Goal: Check status

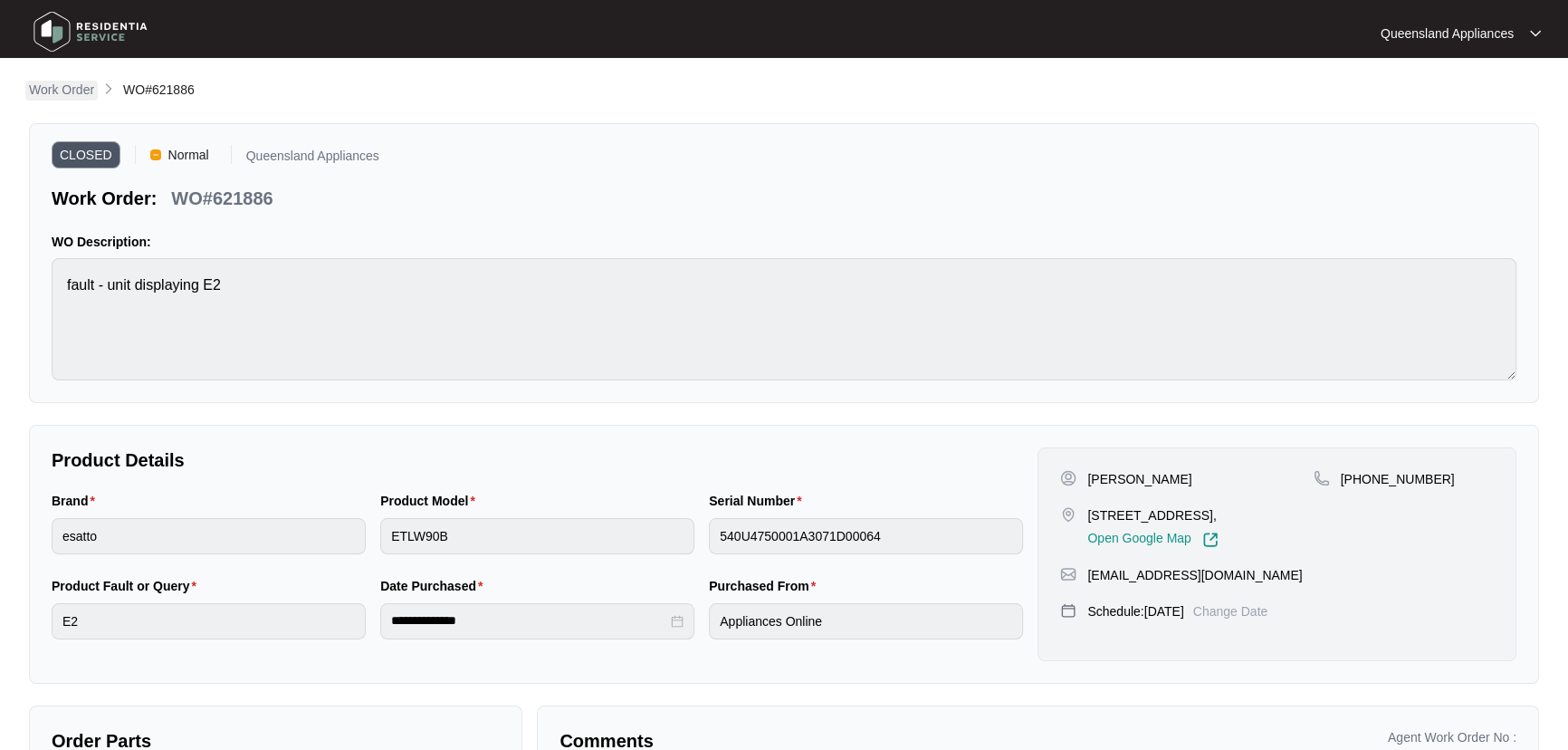
click at [56, 94] on p "Work Order" at bounding box center [62, 90] width 65 height 18
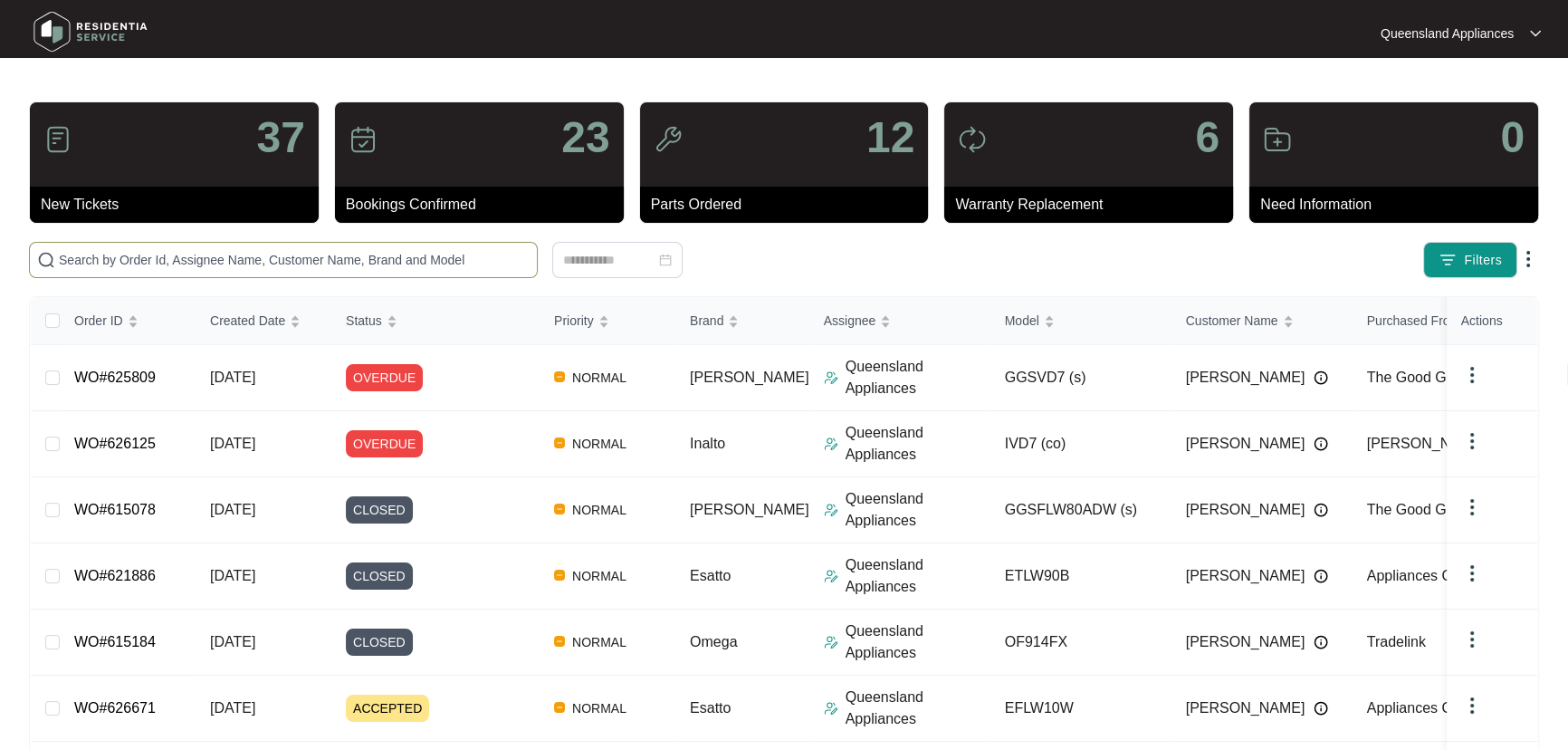
click at [398, 263] on input "text" at bounding box center [294, 260] width 471 height 20
paste input "623404"
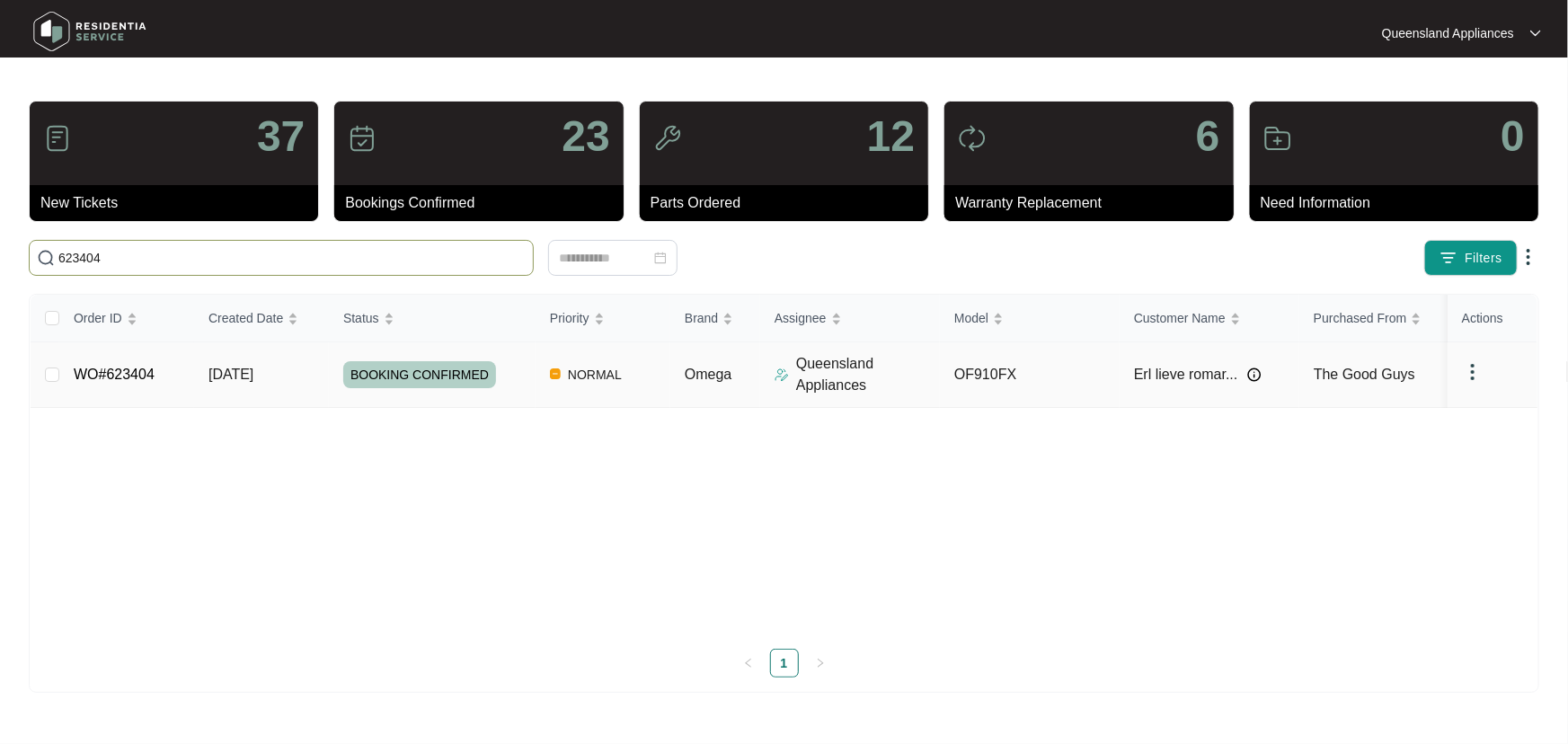
type input "623404"
click at [777, 378] on p "Queensland Appliances" at bounding box center [868, 374] width 144 height 43
click at [512, 388] on td "BOOKING CONFIRMED" at bounding box center [432, 375] width 207 height 66
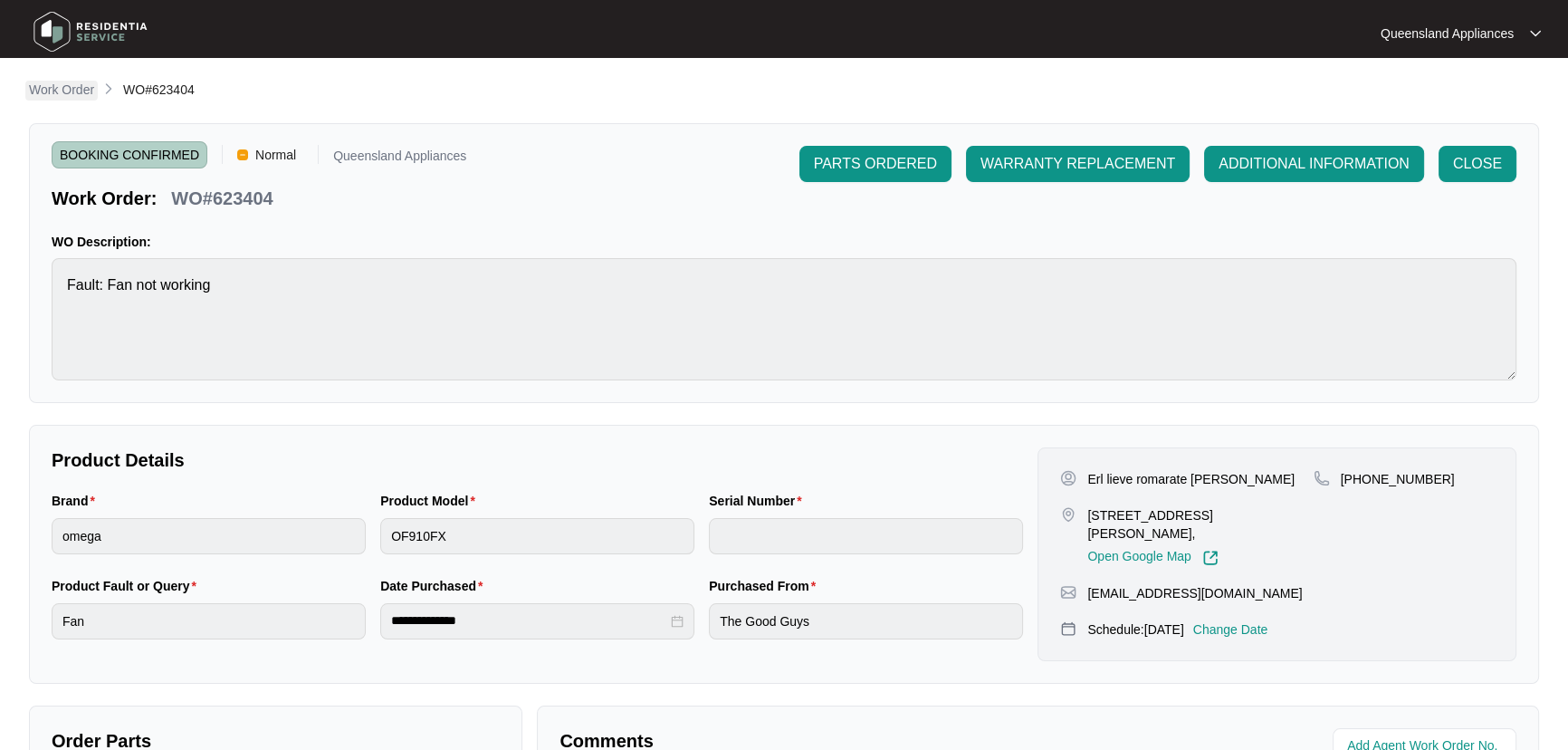
click at [74, 82] on p "Work Order" at bounding box center [62, 90] width 65 height 18
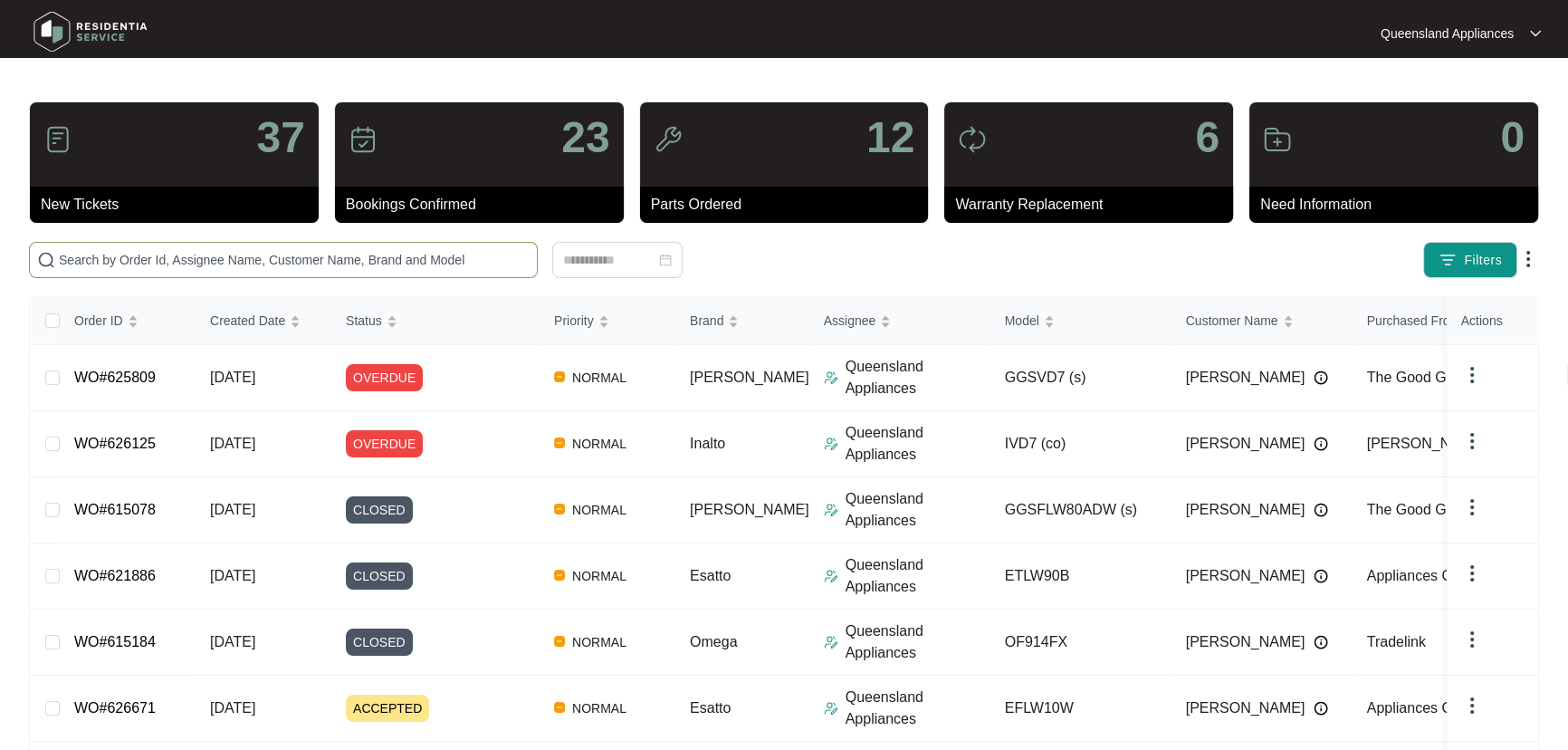
click at [243, 272] on span at bounding box center [284, 259] width 509 height 36
paste input "626803"
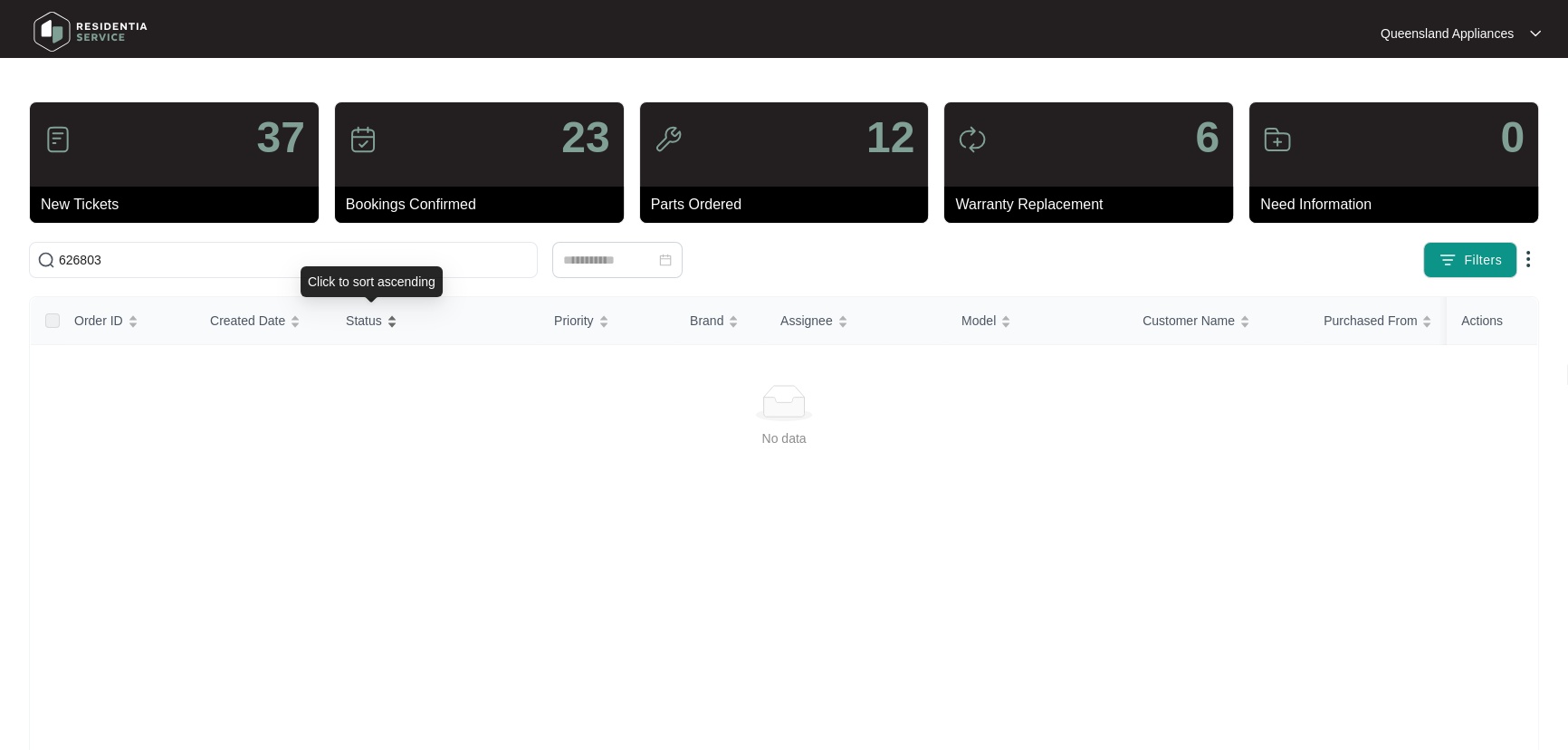
click at [398, 324] on div "Status" at bounding box center [372, 320] width 51 height 26
click at [85, 255] on input "626803" at bounding box center [294, 260] width 471 height 20
drag, startPoint x: 114, startPoint y: 257, endPoint x: 0, endPoint y: 247, distance: 114.4
click at [0, 247] on main "37 New Tickets 23 Bookings Confirmed 12 Parts Ordered 6 Warranty Replacement 0 …" at bounding box center [784, 426] width 1568 height 852
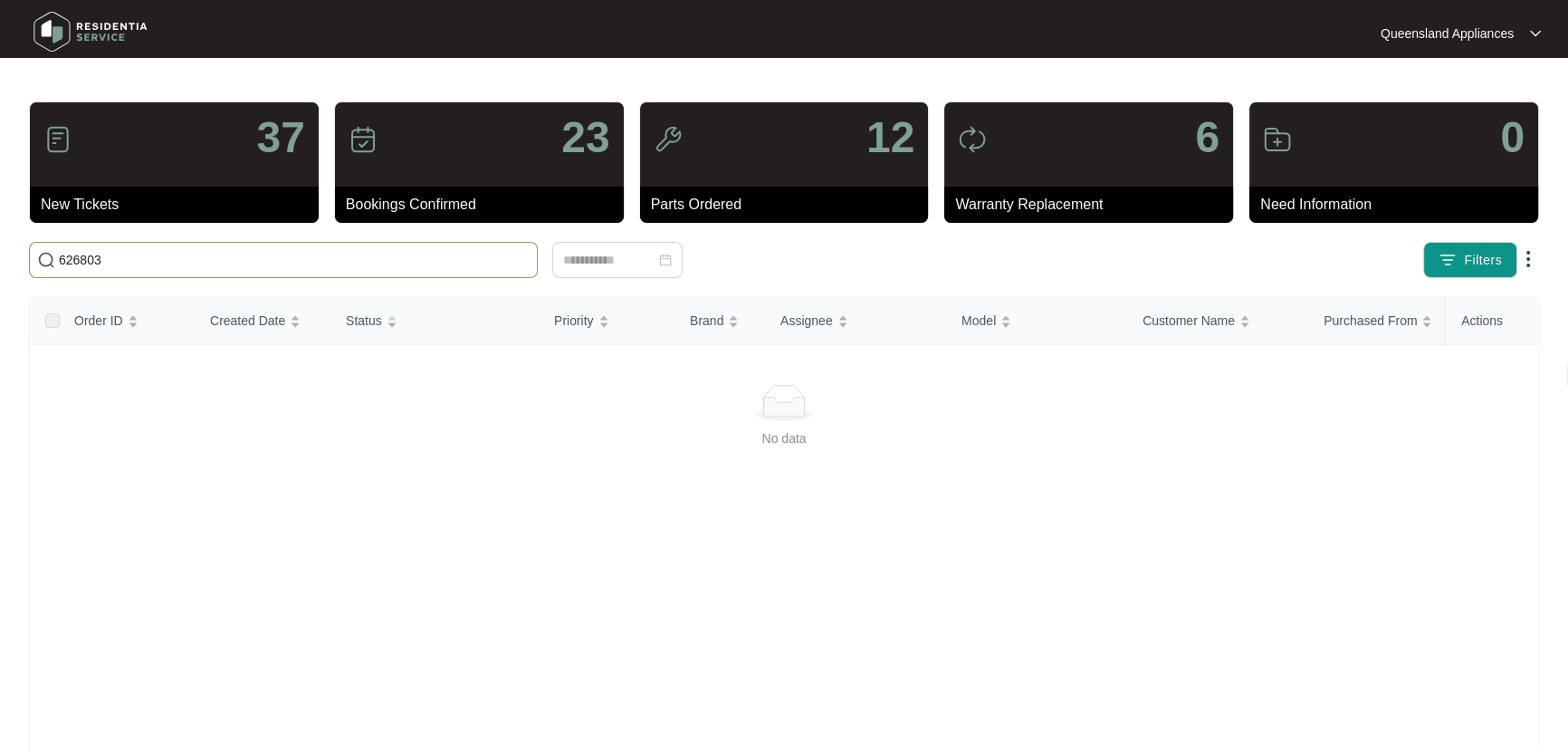
paste input "5384"
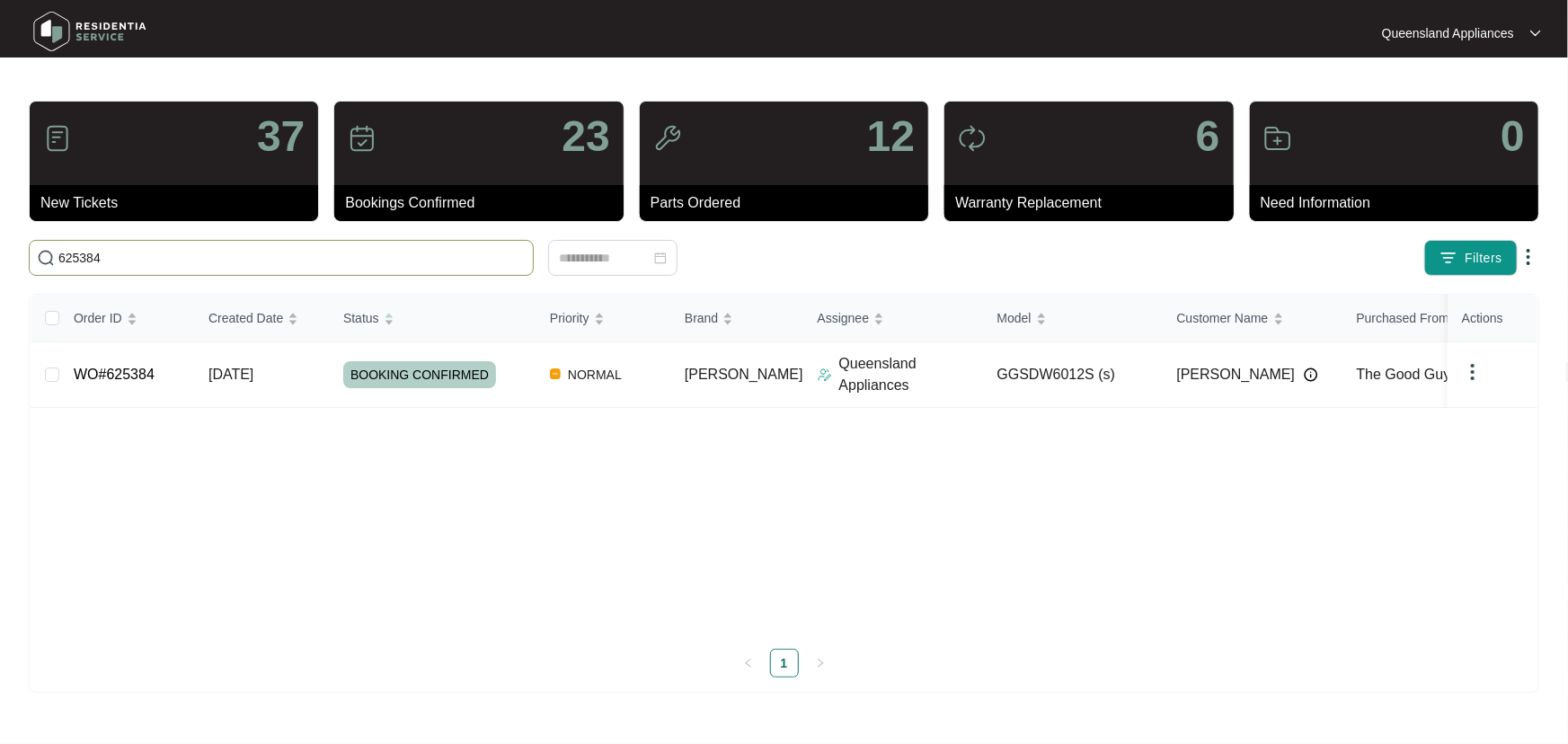
type input "625384"
click at [643, 385] on td "NORMAL" at bounding box center [603, 375] width 135 height 66
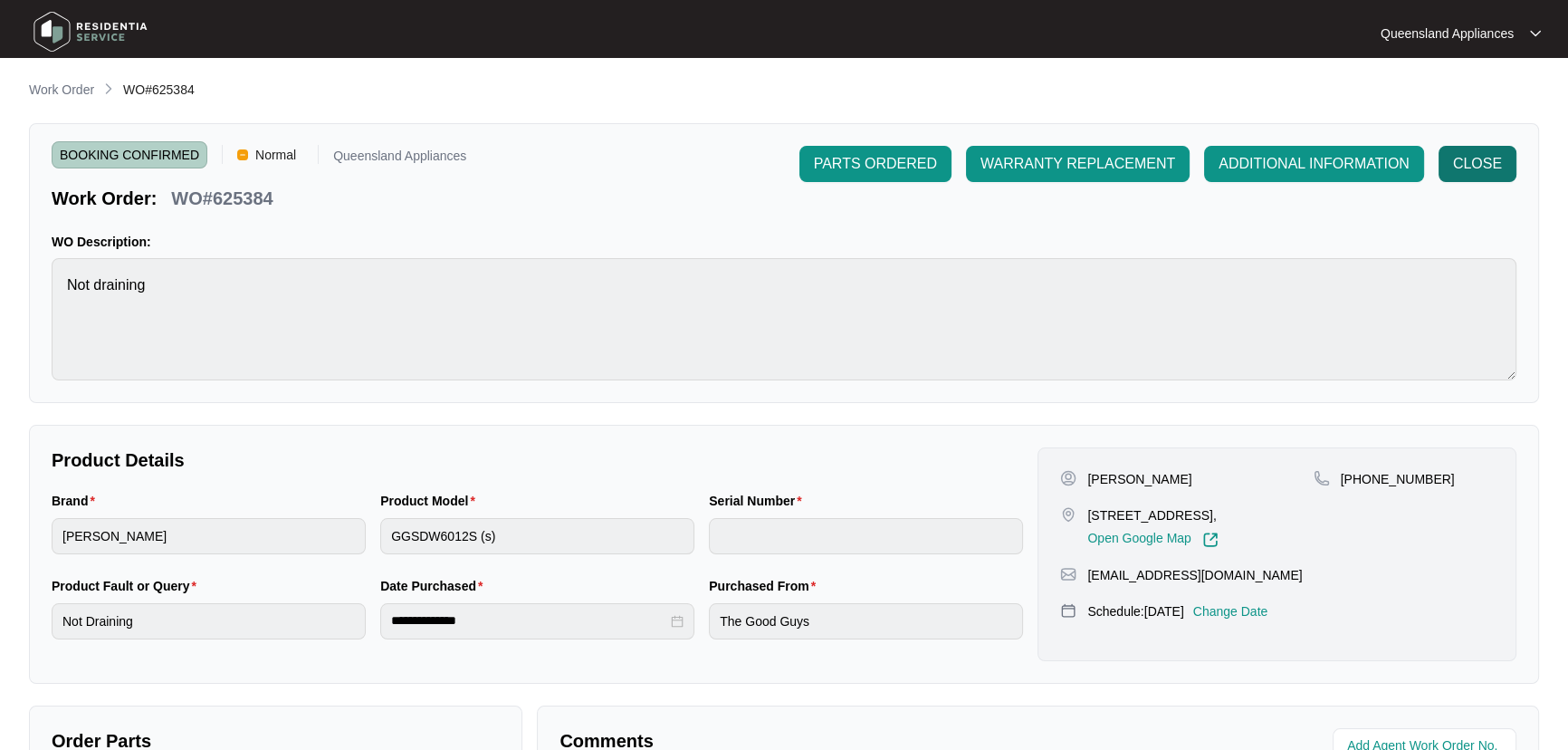
click at [783, 154] on span "CLOSE" at bounding box center [1477, 164] width 49 height 22
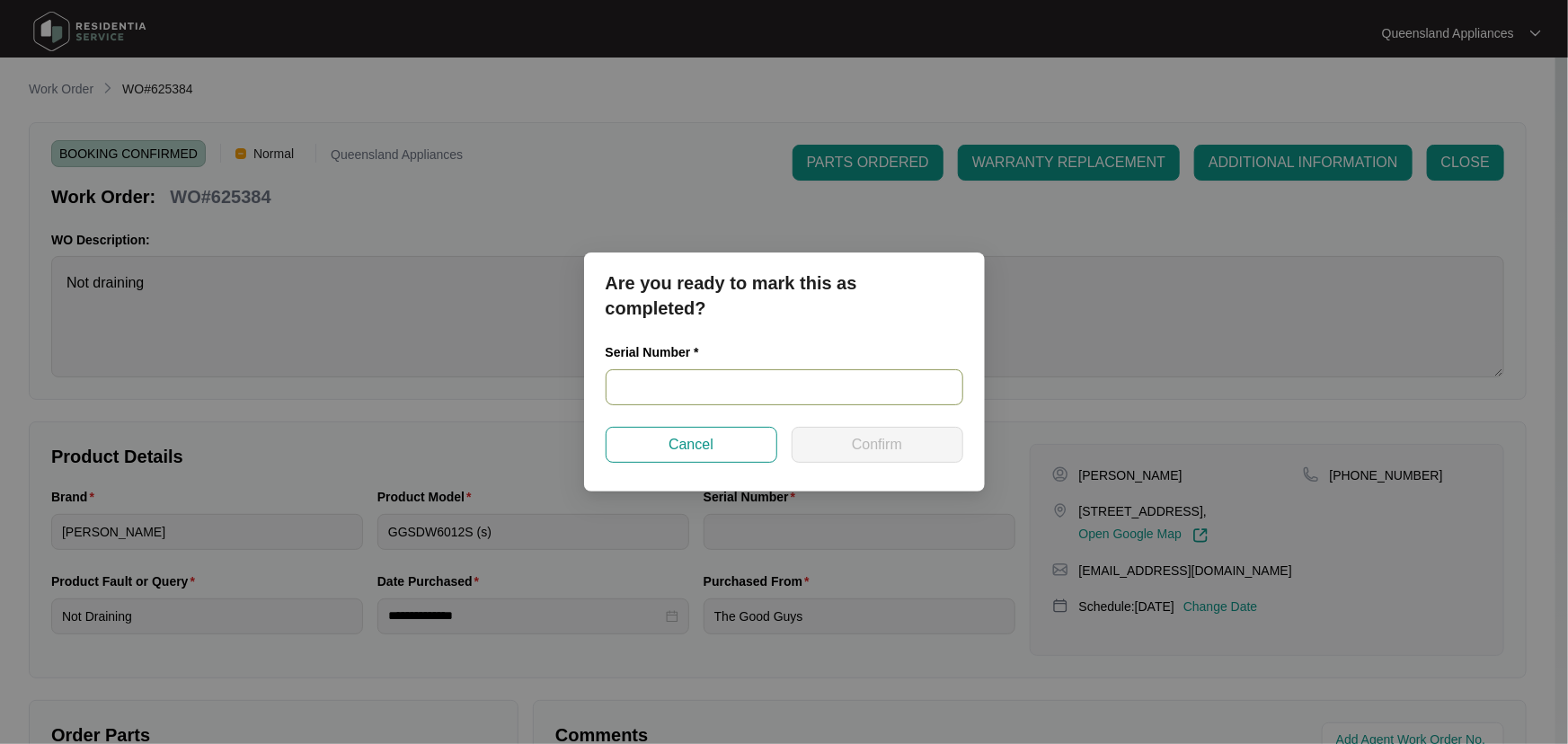
click at [699, 392] on input "text" at bounding box center [784, 386] width 358 height 36
paste input "25018191030200038"
type input "25018191030200038"
click at [777, 436] on span "Confirm" at bounding box center [876, 444] width 50 height 22
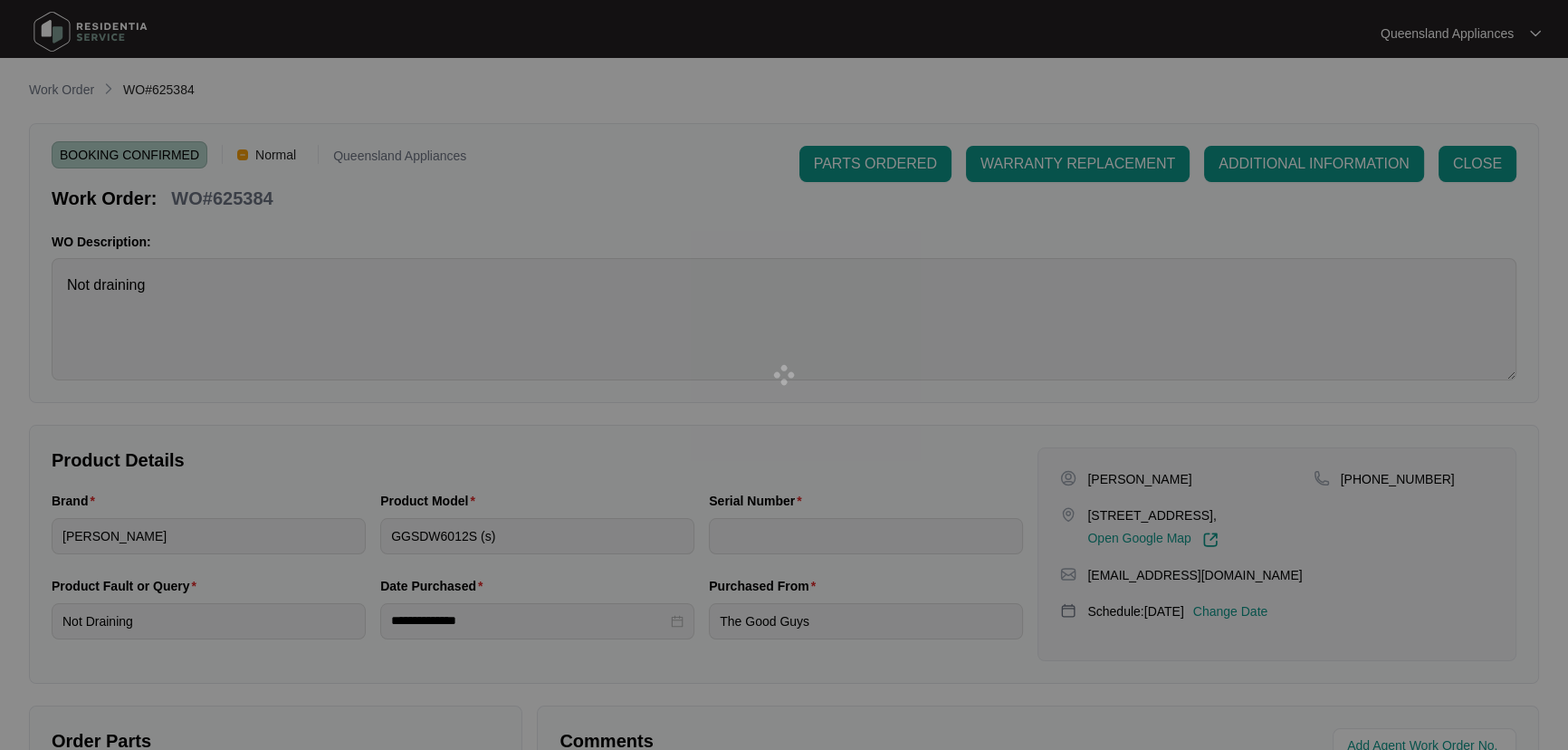
type input "25018191030200038"
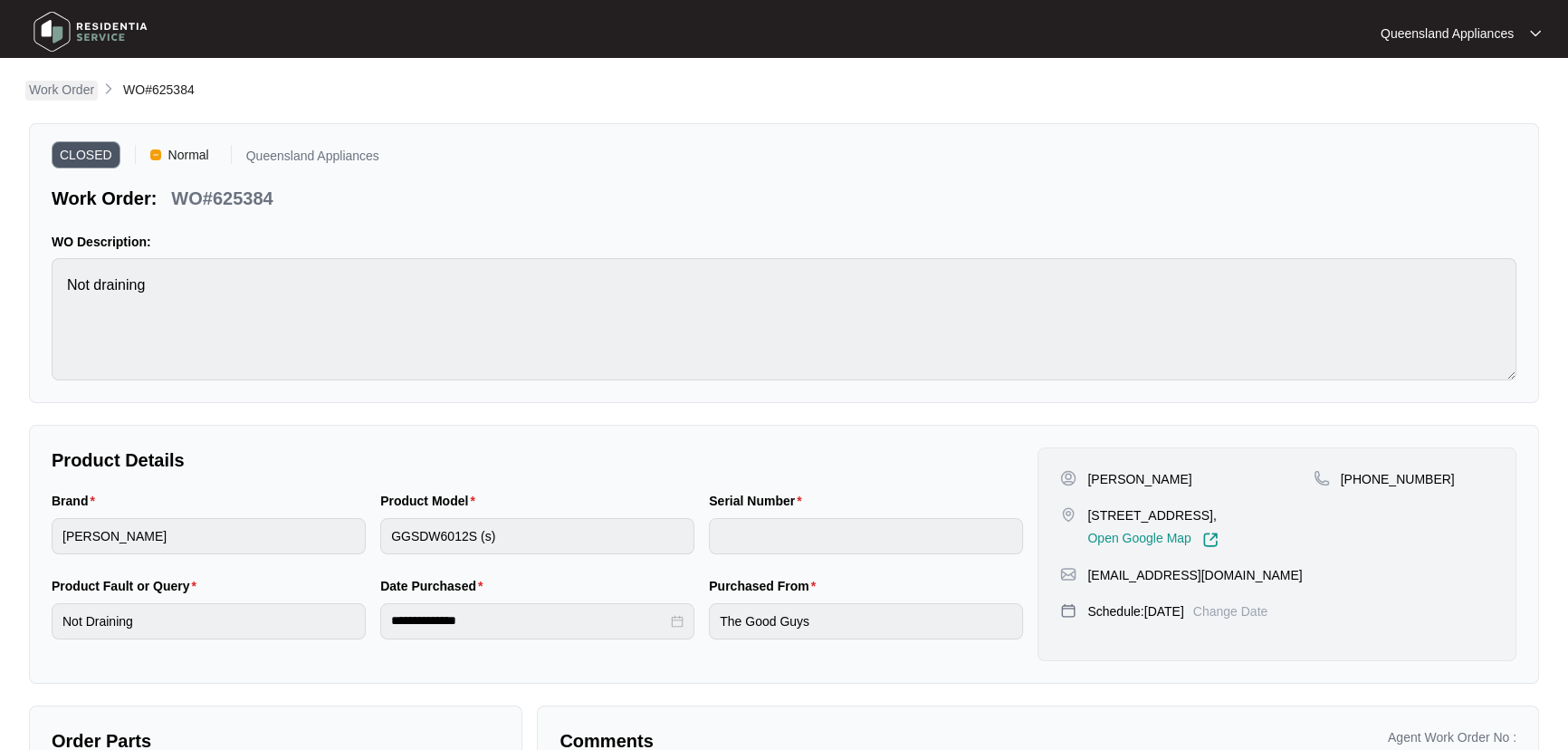
click at [44, 99] on p "Work Order" at bounding box center [62, 90] width 65 height 18
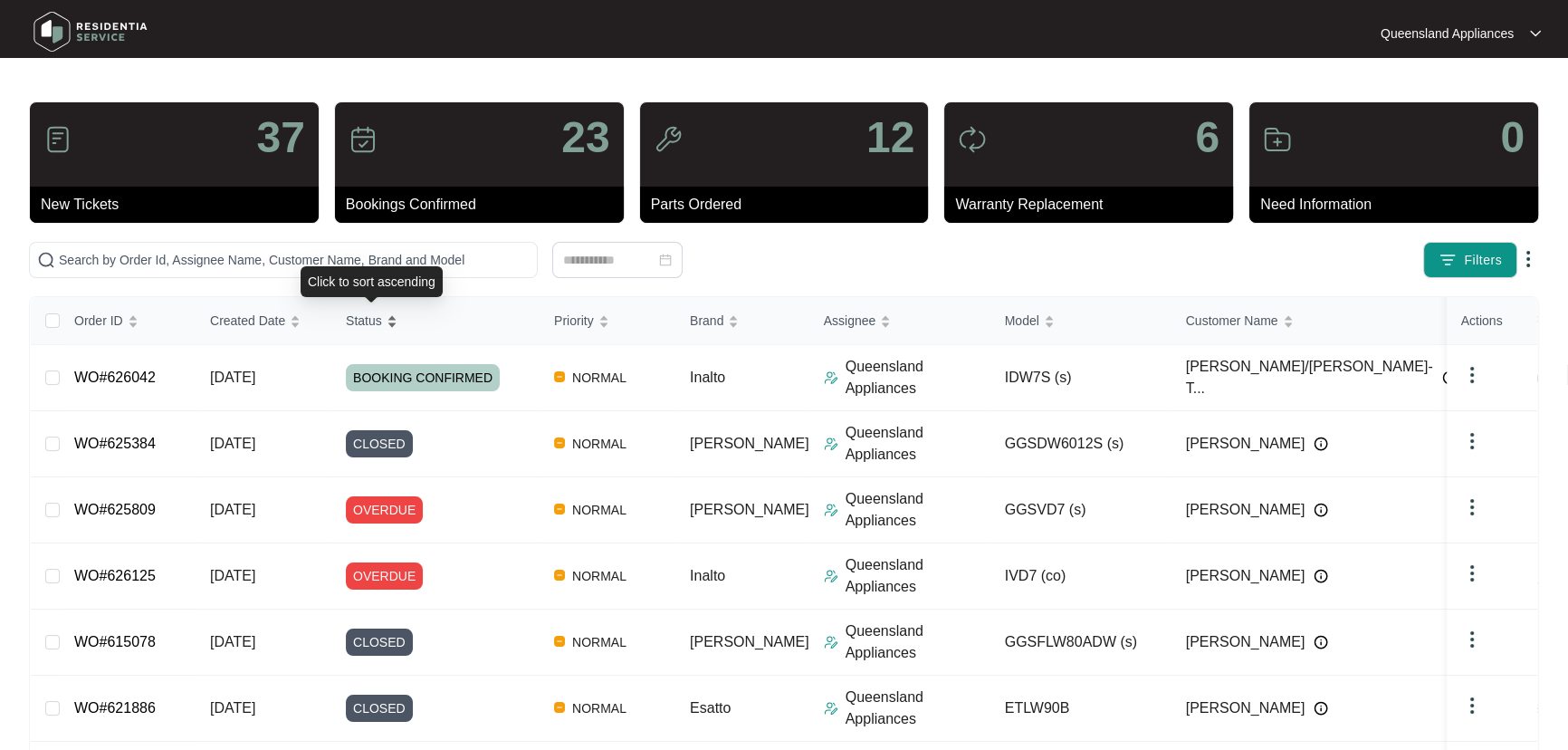
click at [389, 324] on div "Status" at bounding box center [372, 320] width 51 height 26
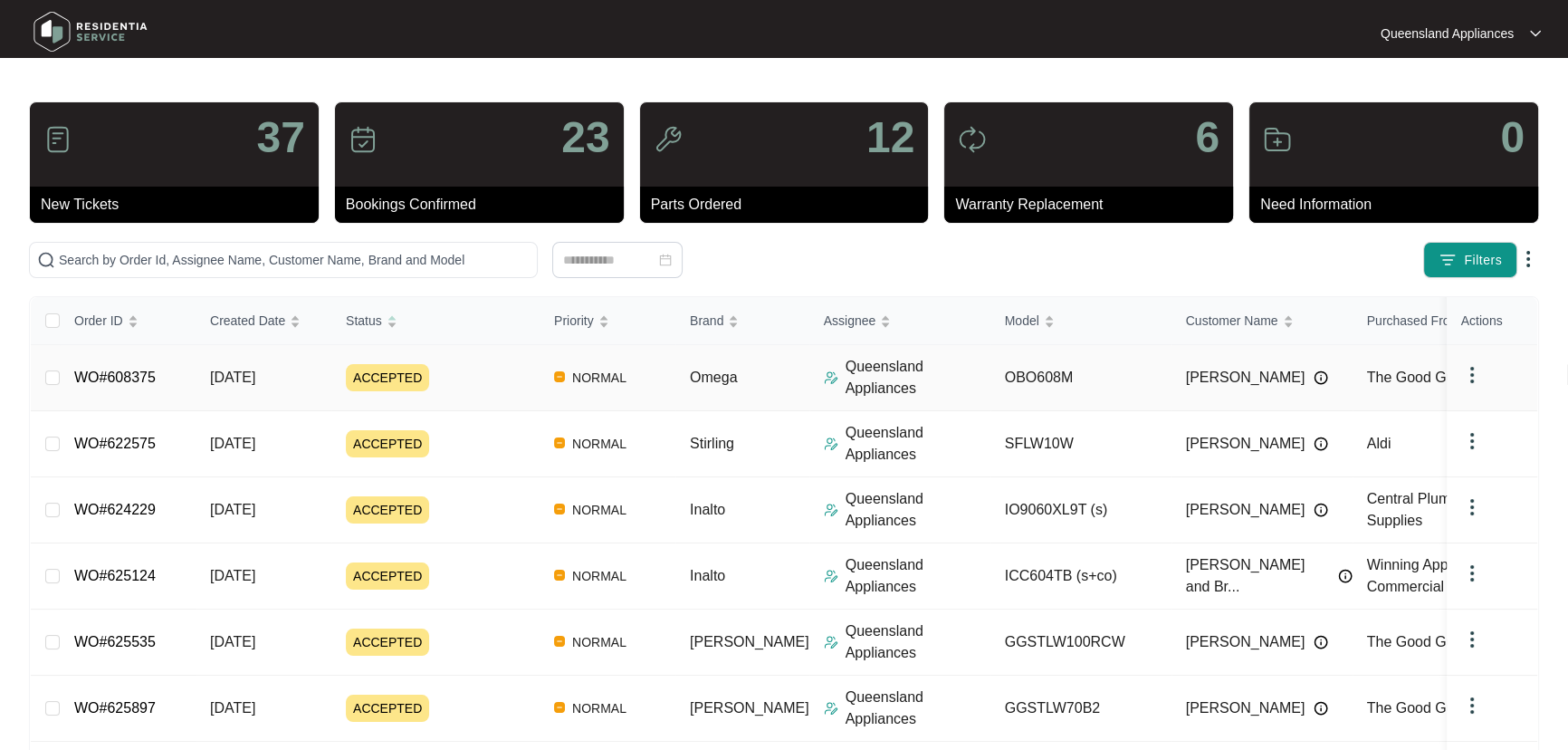
click at [465, 377] on div "ACCEPTED" at bounding box center [442, 377] width 194 height 28
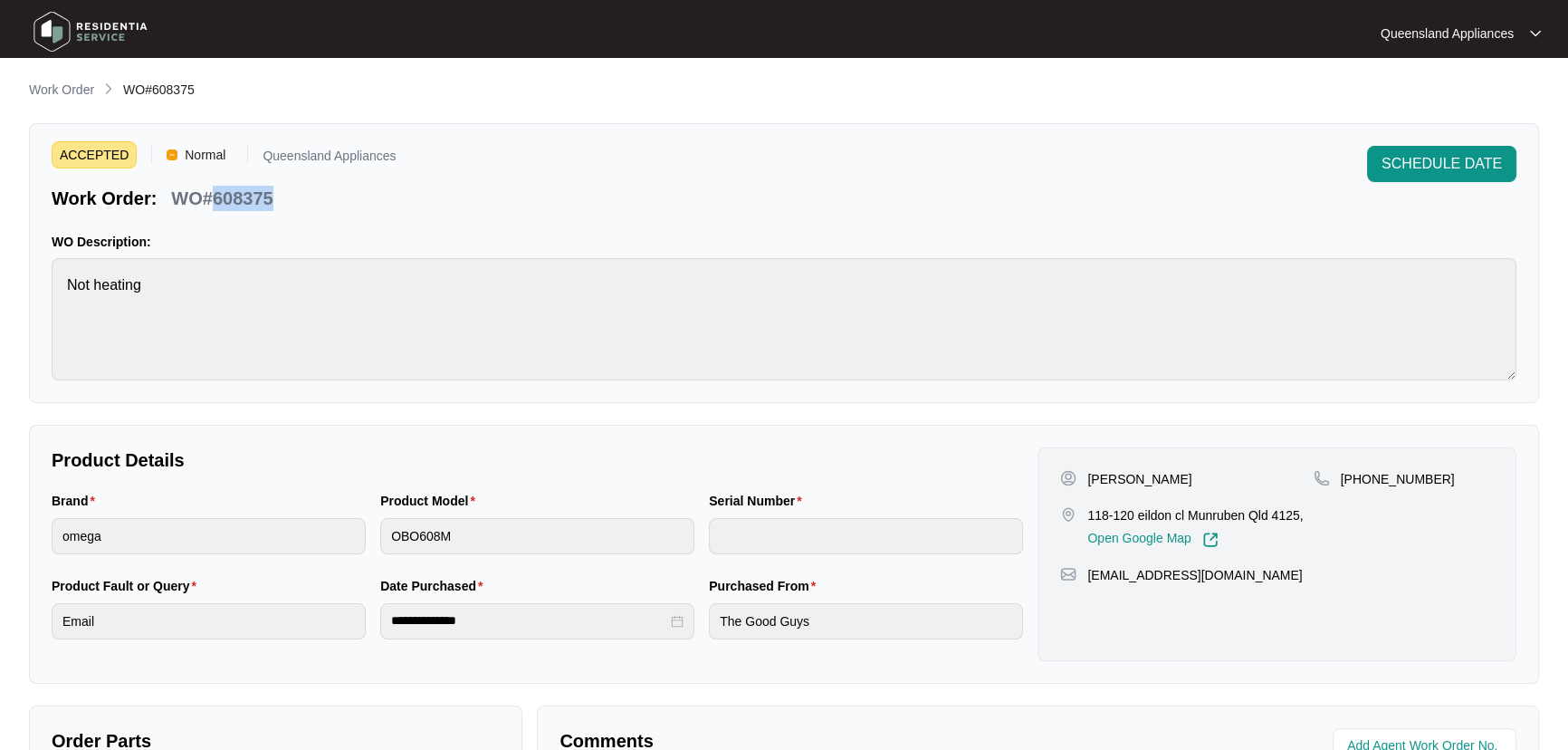
drag, startPoint x: 215, startPoint y: 203, endPoint x: 308, endPoint y: 193, distance: 93.5
click at [308, 193] on div "Work Order: WO#608375" at bounding box center [223, 195] width 344 height 32
copy p "608375"
